Goal: Information Seeking & Learning: Learn about a topic

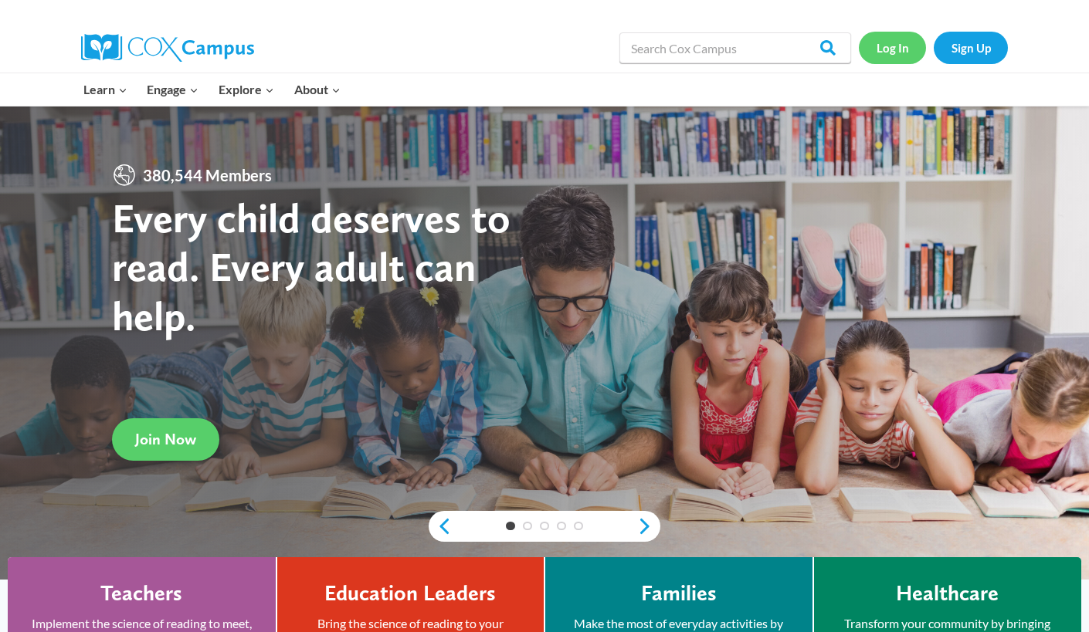
click at [893, 53] on link "Log In" at bounding box center [892, 48] width 67 height 32
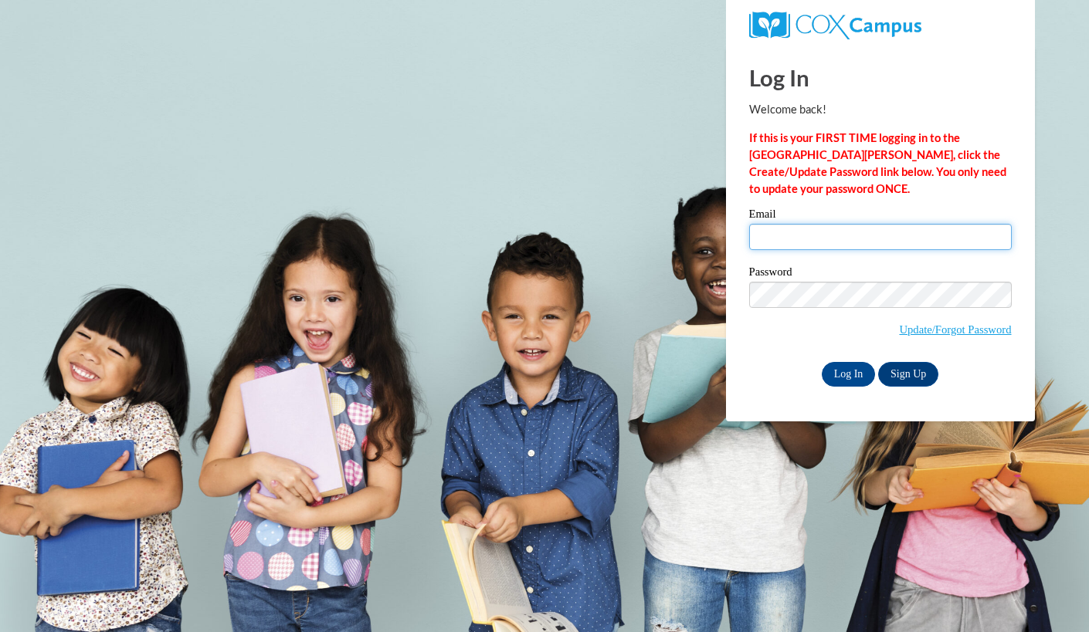
click at [800, 233] on input "Email" at bounding box center [880, 237] width 263 height 26
type input "brauke@elkhorn.k12.wi.us"
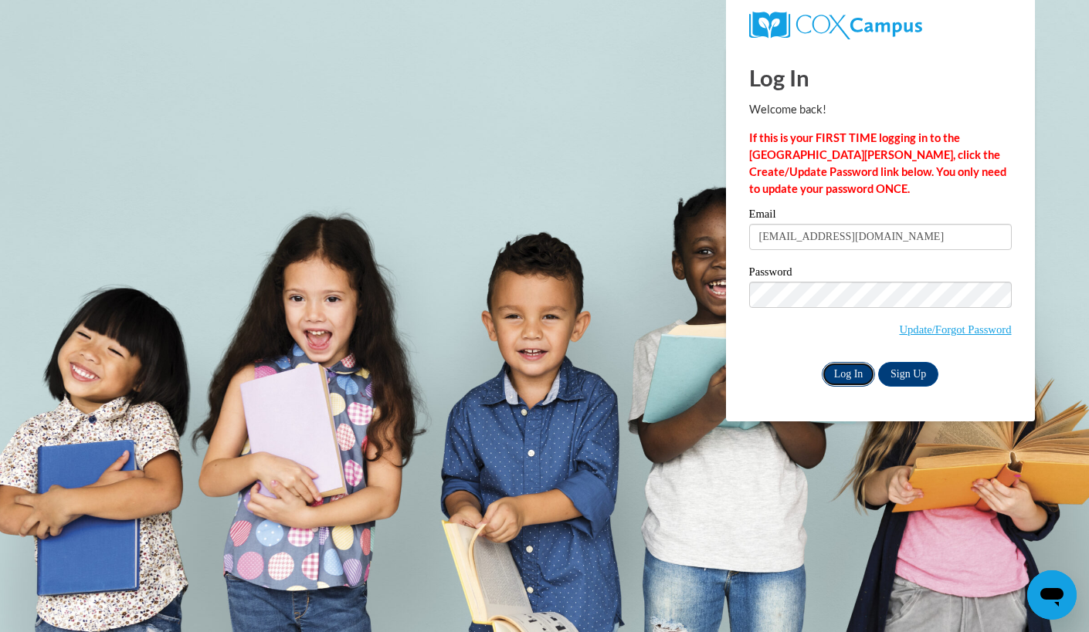
click at [845, 374] on input "Log In" at bounding box center [849, 374] width 54 height 25
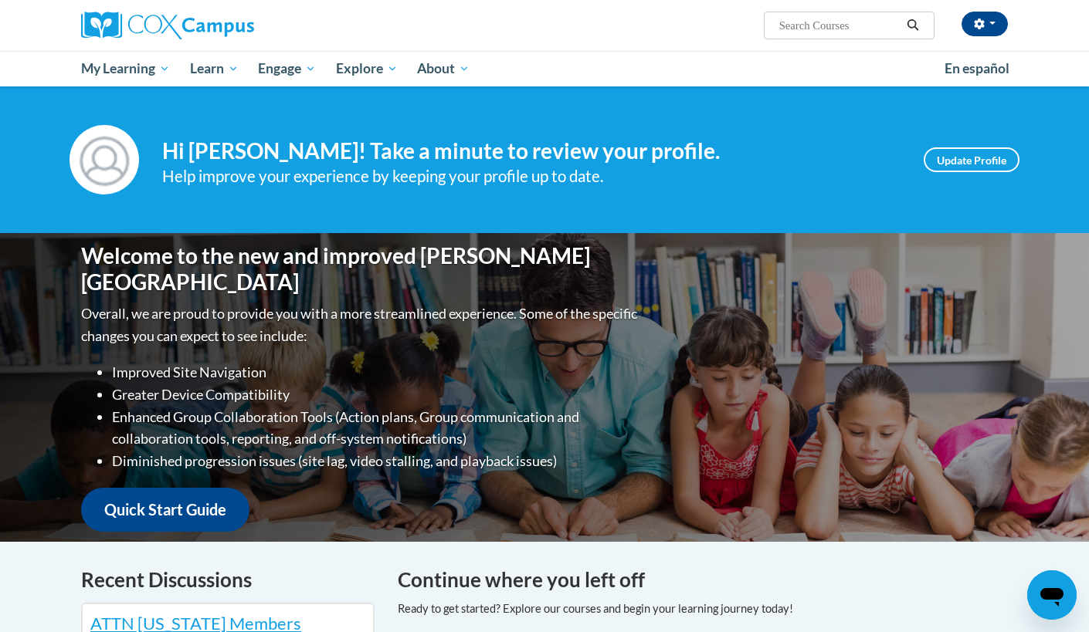
click at [794, 29] on input "Search..." at bounding box center [840, 25] width 124 height 19
type input "r"
type input "talk ladder"
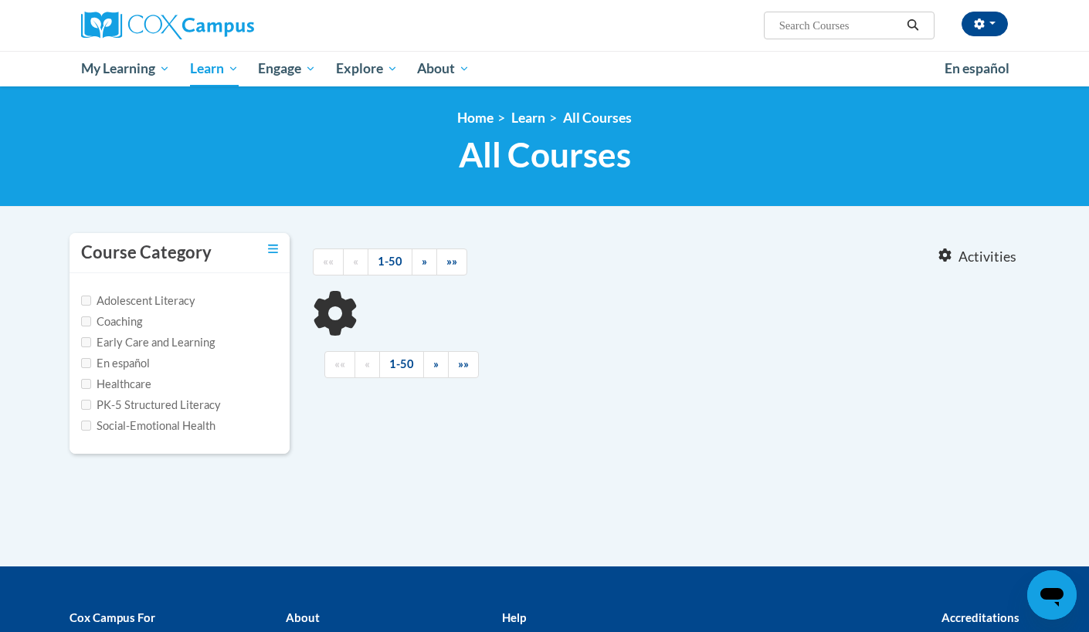
type input "talk ladder"
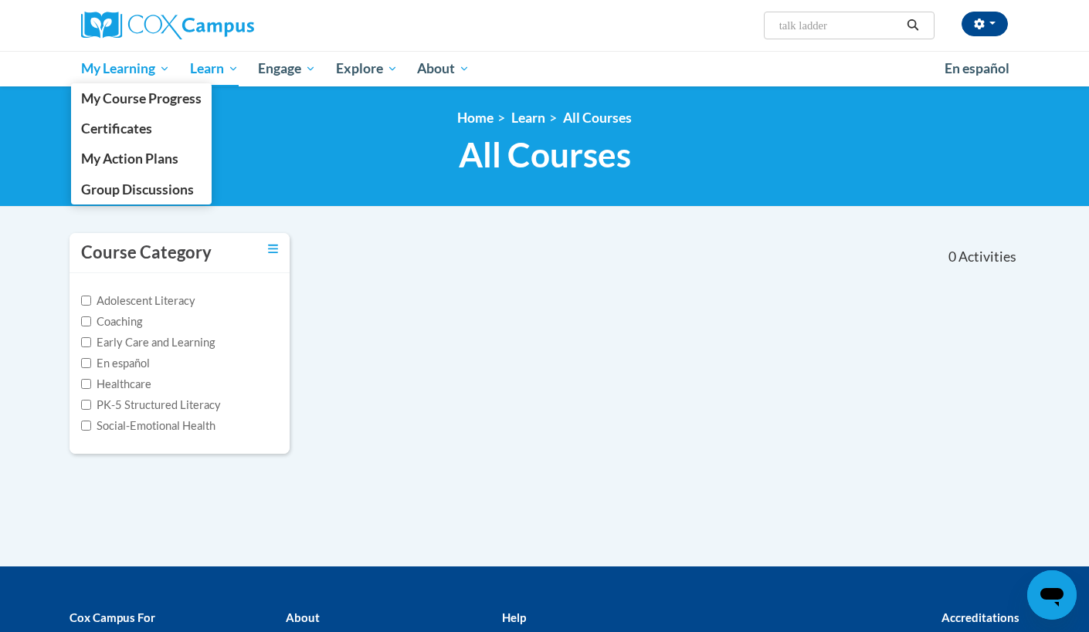
click at [107, 69] on span "My Learning" at bounding box center [125, 68] width 89 height 19
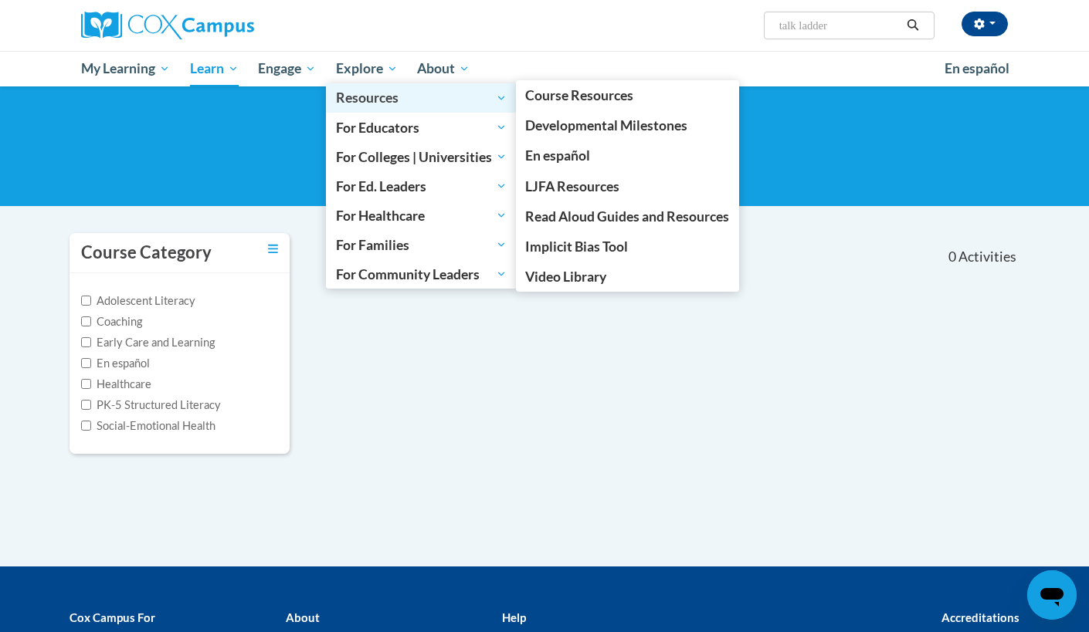
click at [375, 94] on span "Resources" at bounding box center [421, 98] width 171 height 19
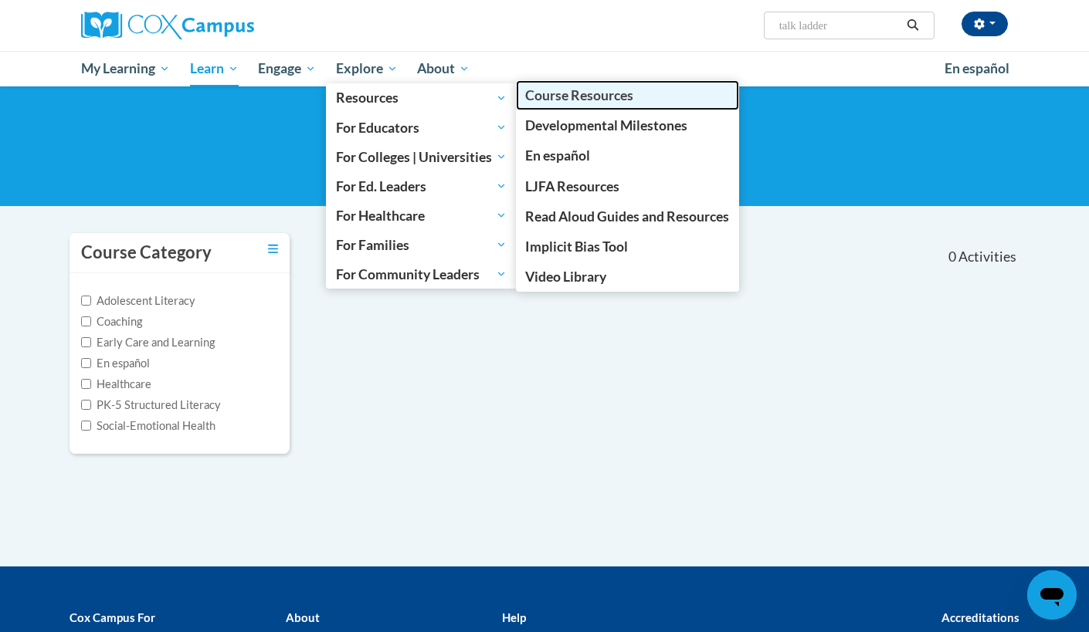
click at [561, 93] on span "Course Resources" at bounding box center [579, 95] width 108 height 16
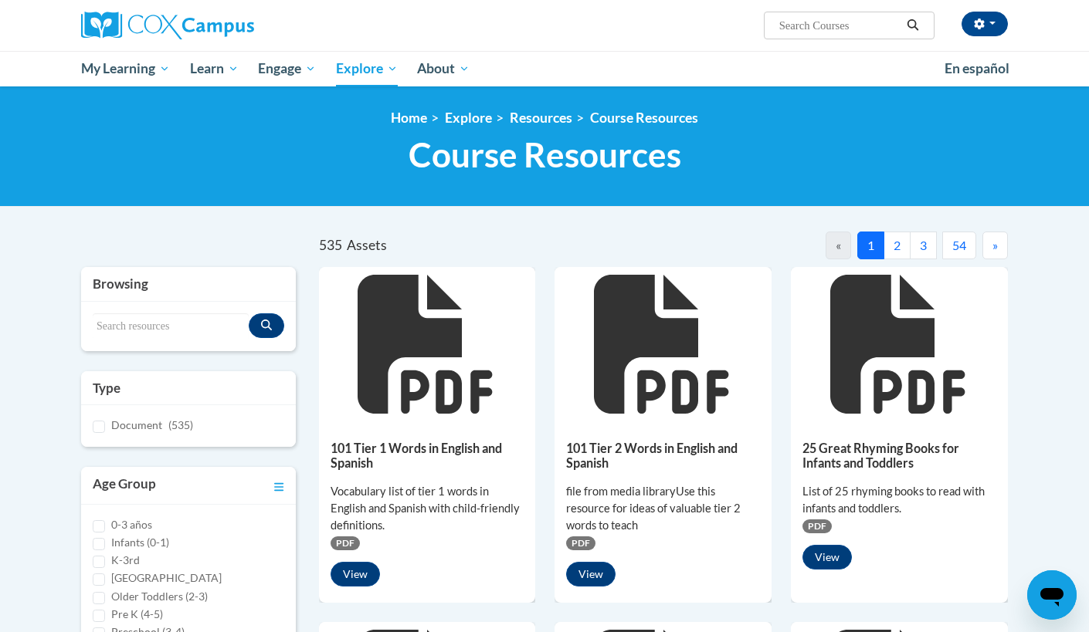
click at [846, 25] on input "Search..." at bounding box center [840, 25] width 124 height 19
type input "Talk Ladder"
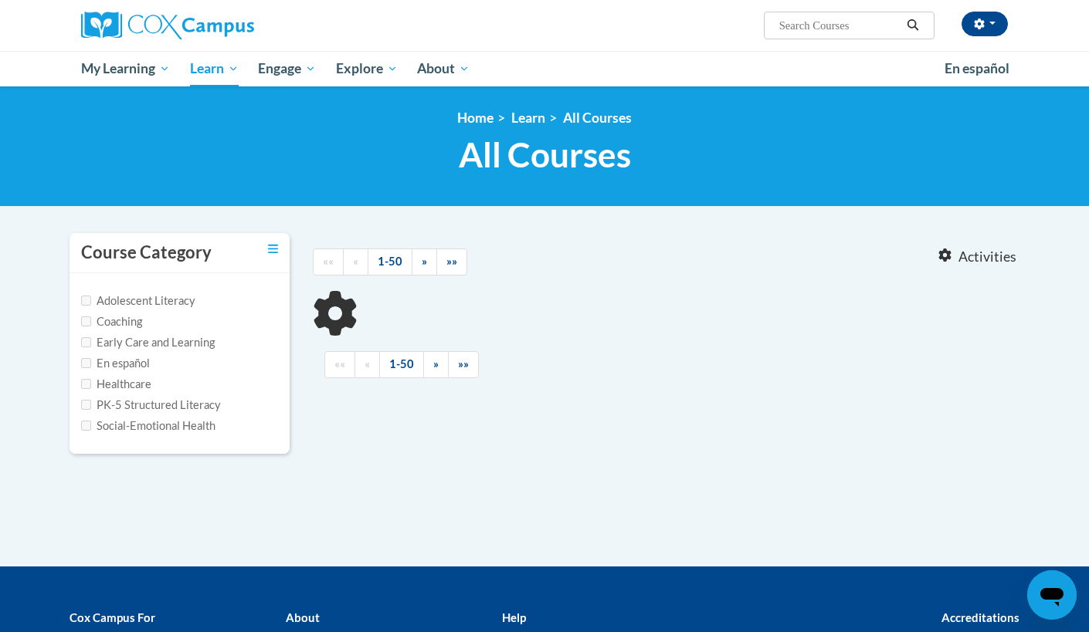
type input "Talk Ladder"
click at [418, 252] on nav "«« « 1-0 » »» 0 Activities CEUs" at bounding box center [666, 257] width 730 height 48
